Goal: Information Seeking & Learning: Find specific fact

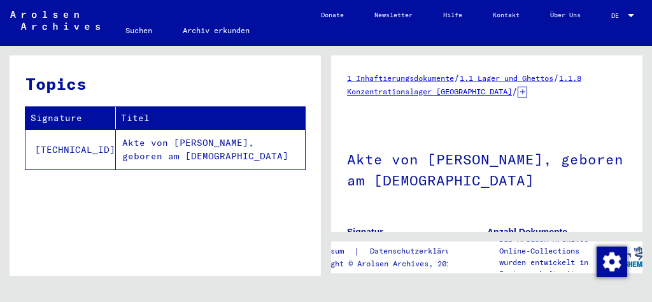
click at [150, 142] on td "Akte von [PERSON_NAME], geboren am [DEMOGRAPHIC_DATA]" at bounding box center [210, 149] width 189 height 40
click at [180, 144] on td "Akte von [PERSON_NAME], geboren am [DEMOGRAPHIC_DATA]" at bounding box center [210, 149] width 189 height 40
click at [203, 141] on td "Akte von [PERSON_NAME], geboren am [DEMOGRAPHIC_DATA]" at bounding box center [210, 149] width 189 height 40
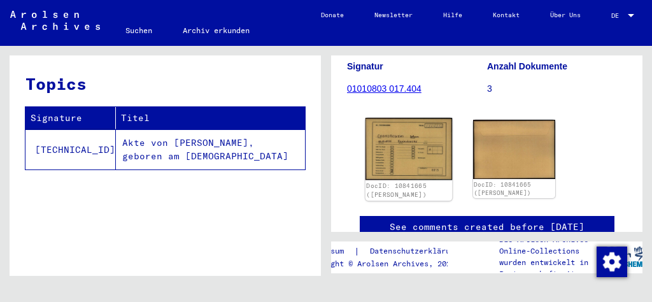
scroll to position [153, 0]
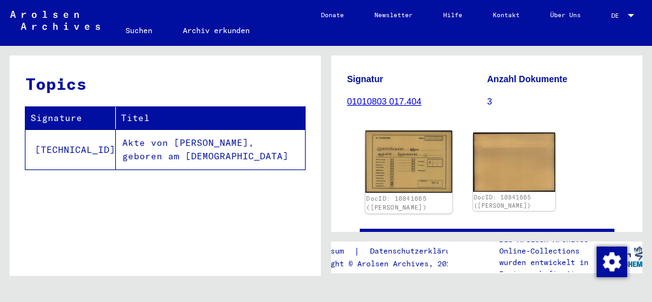
click at [410, 153] on img at bounding box center [409, 162] width 87 height 62
click at [399, 173] on img at bounding box center [409, 162] width 87 height 62
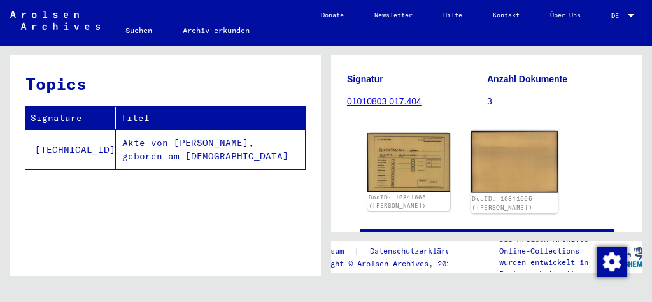
click at [492, 166] on img at bounding box center [514, 162] width 87 height 62
click at [501, 196] on link "DocID: 10841665 ([PERSON_NAME])" at bounding box center [502, 203] width 61 height 17
